Goal: Navigation & Orientation: Understand site structure

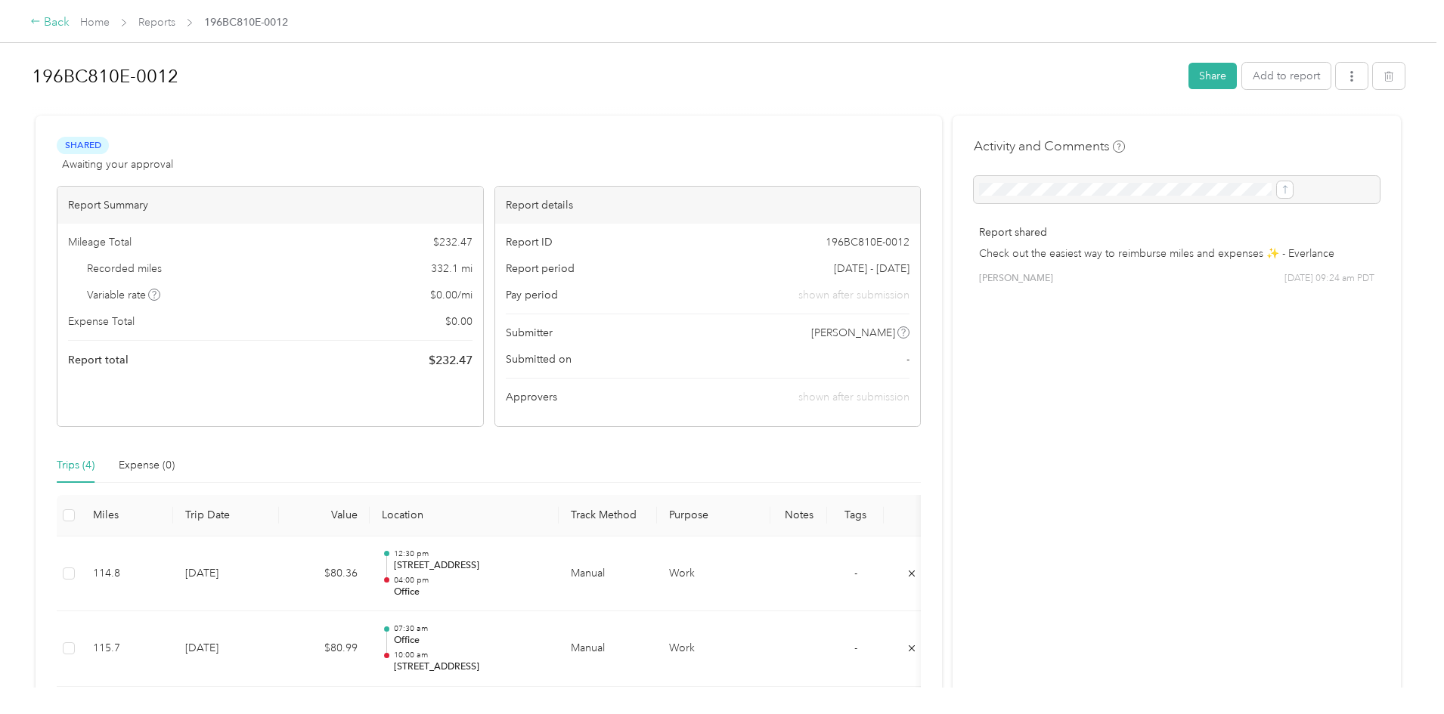
click at [70, 17] on div "Back" at bounding box center [49, 23] width 39 height 18
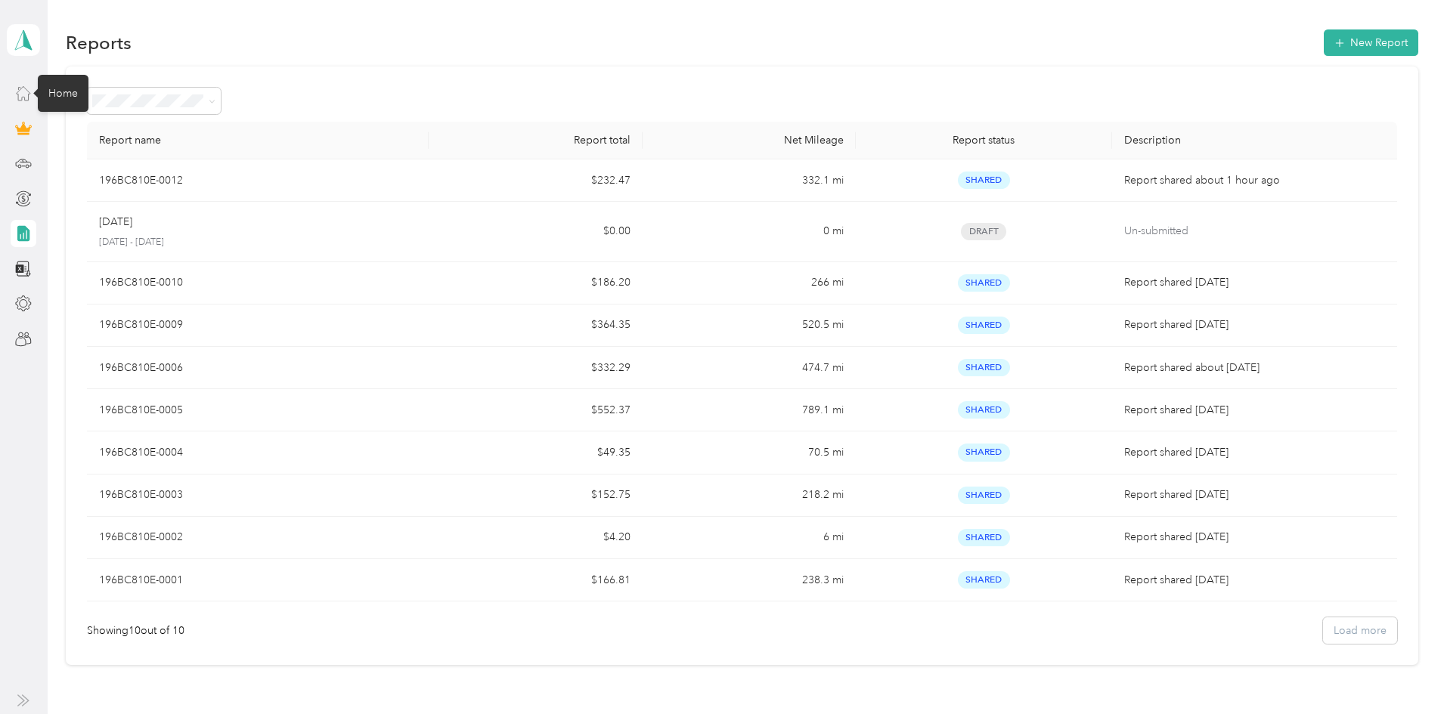
click at [27, 89] on icon at bounding box center [23, 93] width 17 height 17
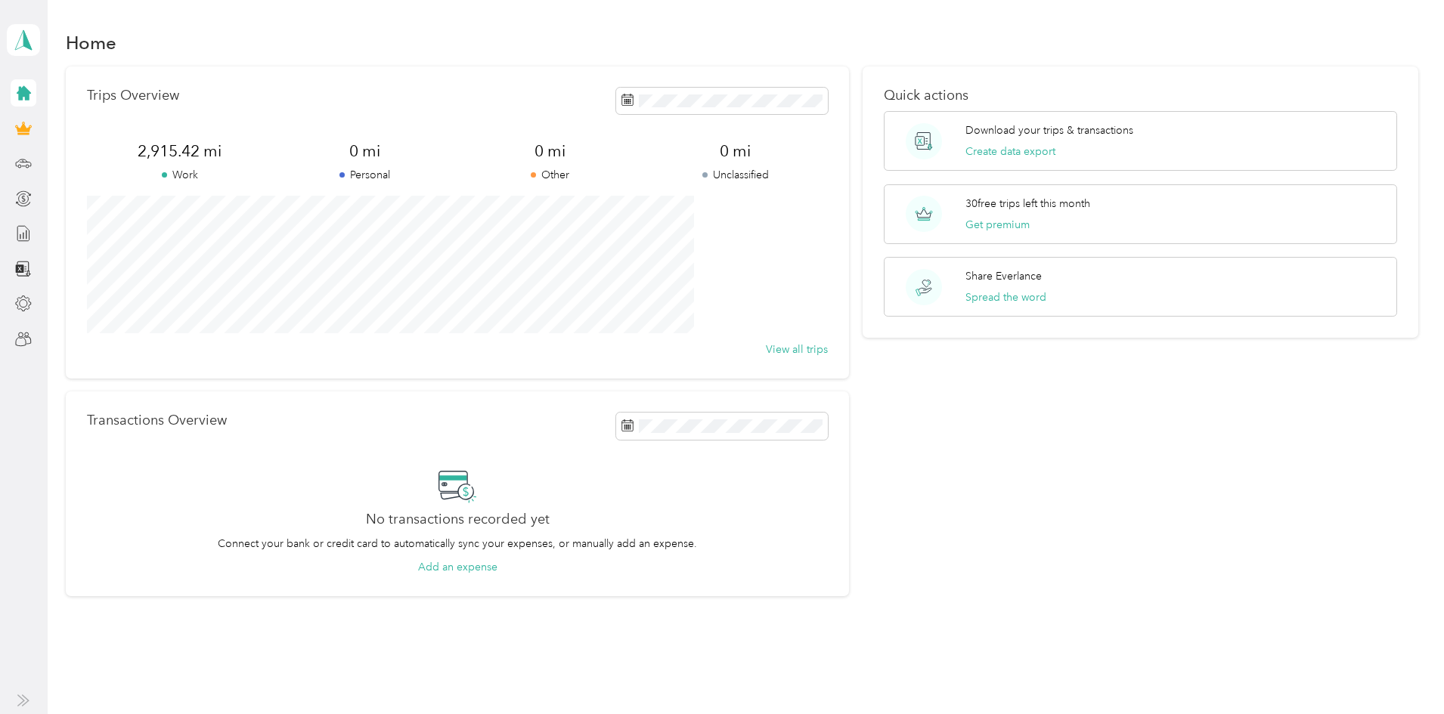
click at [28, 93] on icon at bounding box center [24, 93] width 14 height 14
click at [17, 92] on icon at bounding box center [23, 93] width 17 height 17
click at [26, 95] on icon at bounding box center [24, 93] width 14 height 14
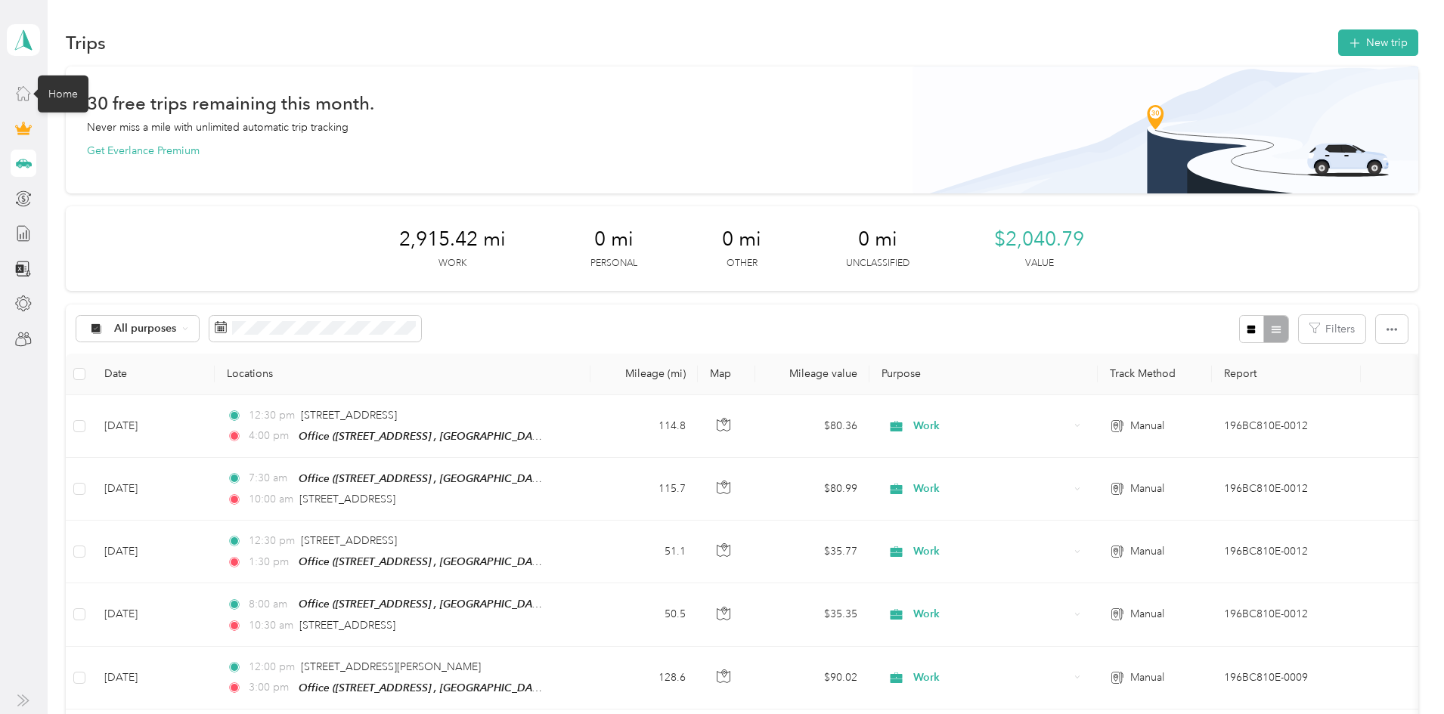
click at [29, 96] on icon at bounding box center [24, 94] width 14 height 14
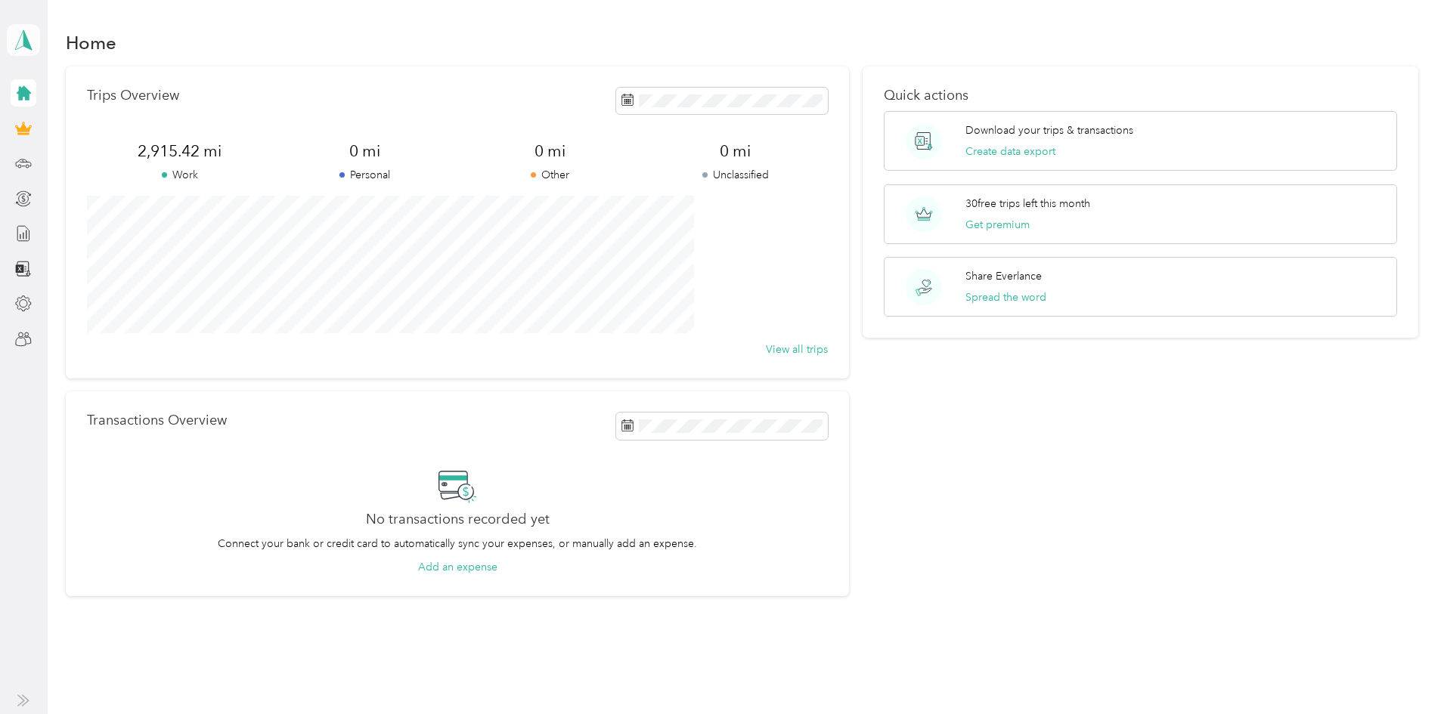
click at [30, 39] on icon at bounding box center [23, 39] width 23 height 21
click at [269, 85] on div "You’re signed in as [PERSON_NAME][EMAIL_ADDRESS][PERSON_NAME][DOMAIN_NAME] Log …" at bounding box center [251, 102] width 489 height 85
click at [22, 95] on icon at bounding box center [24, 93] width 14 height 14
click at [30, 88] on icon at bounding box center [23, 93] width 17 height 17
